Goal: Find specific page/section: Find specific page/section

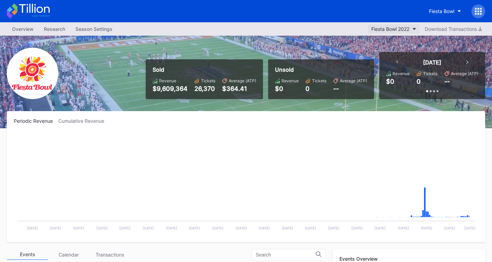
click at [403, 29] on div "Fiesta Bowl 2022" at bounding box center [390, 29] width 38 height 6
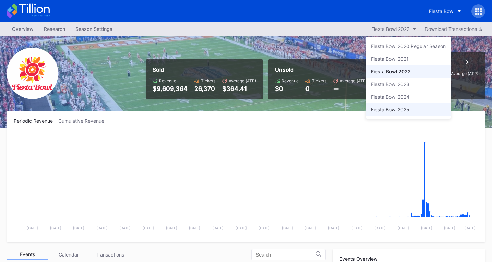
click at [394, 110] on div "Fiesta Bowl 2025" at bounding box center [390, 110] width 38 height 6
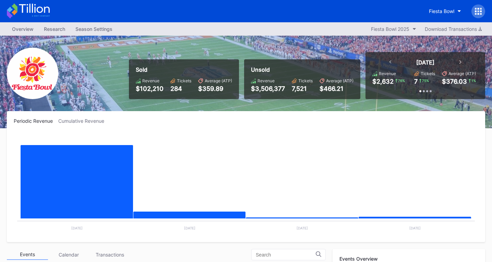
scroll to position [206, 0]
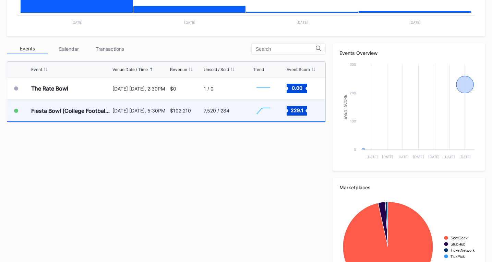
click at [247, 105] on div "7,520 / 284" at bounding box center [227, 111] width 48 height 22
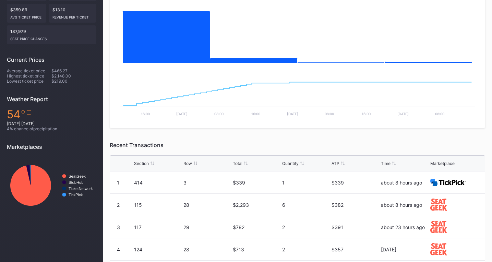
scroll to position [34, 0]
